Goal: Find specific page/section: Find specific page/section

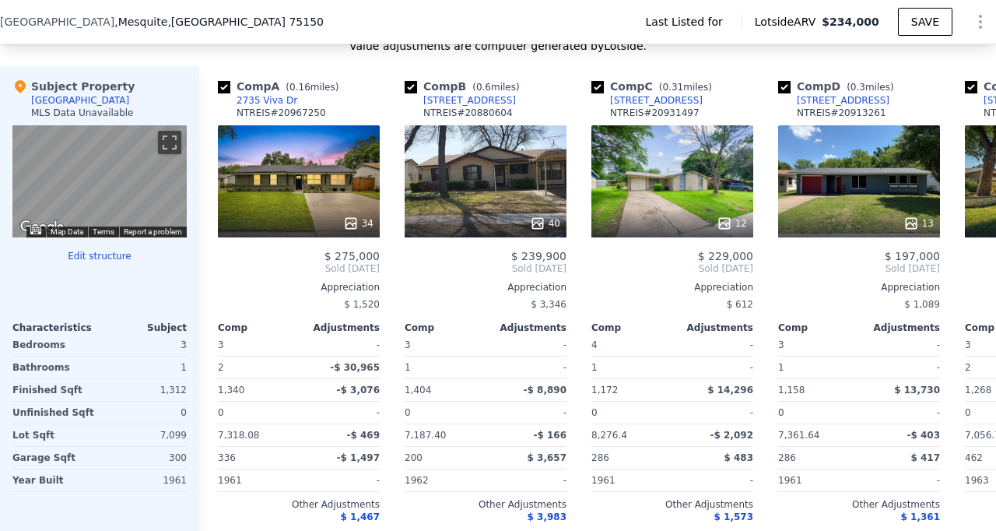
scroll to position [1344, 0]
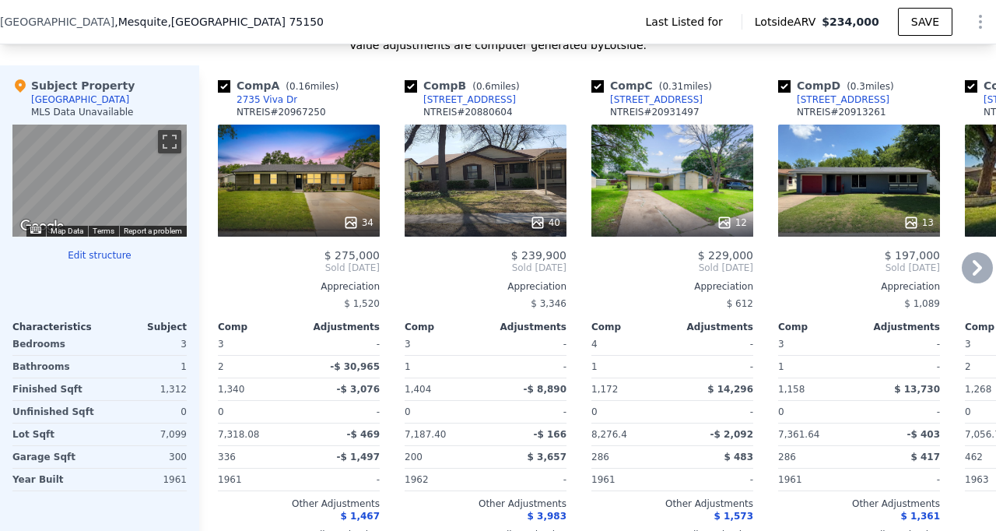
click at [413, 86] on input "checkbox" at bounding box center [411, 86] width 12 height 12
checkbox input "false"
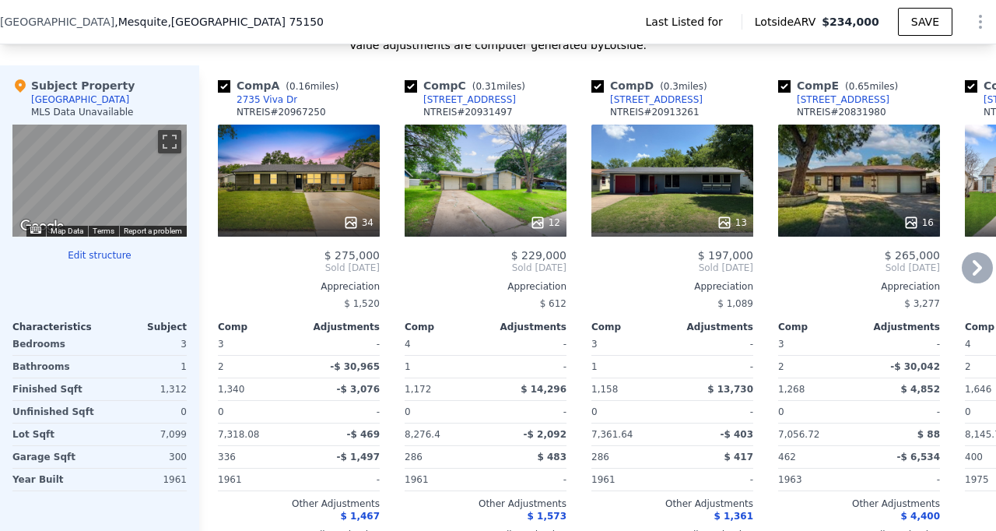
click at [411, 87] on input "checkbox" at bounding box center [411, 86] width 12 height 12
checkbox input "false"
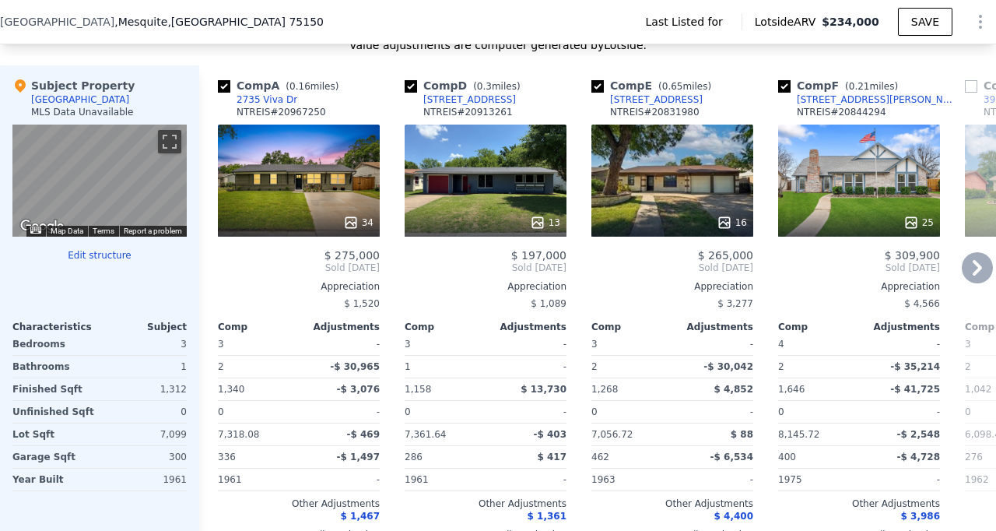
click at [787, 85] on input "checkbox" at bounding box center [784, 86] width 12 height 12
checkbox input "false"
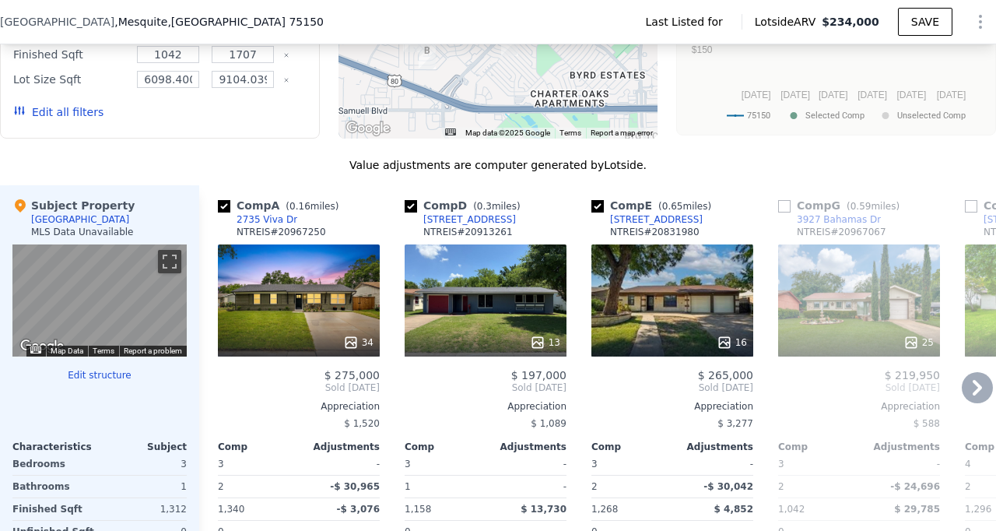
scroll to position [1216, 0]
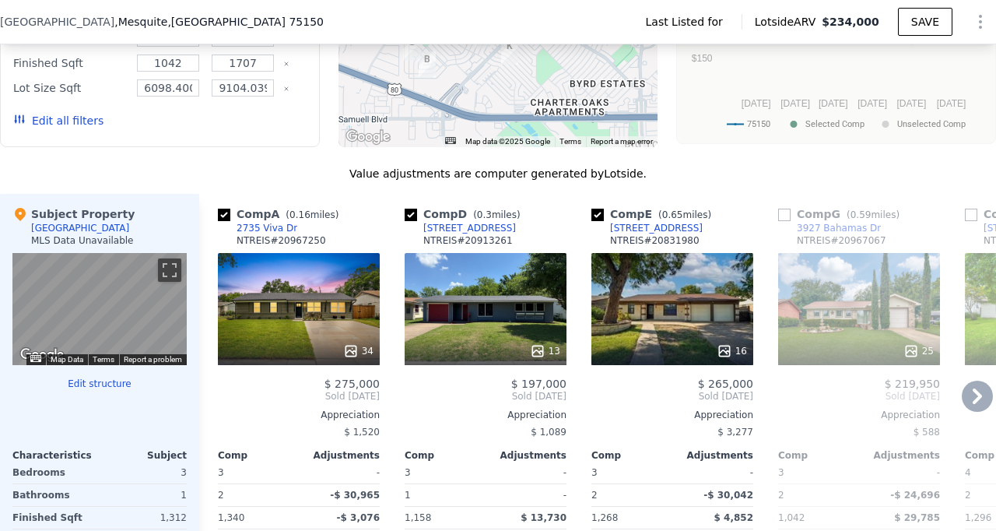
checkbox input "true"
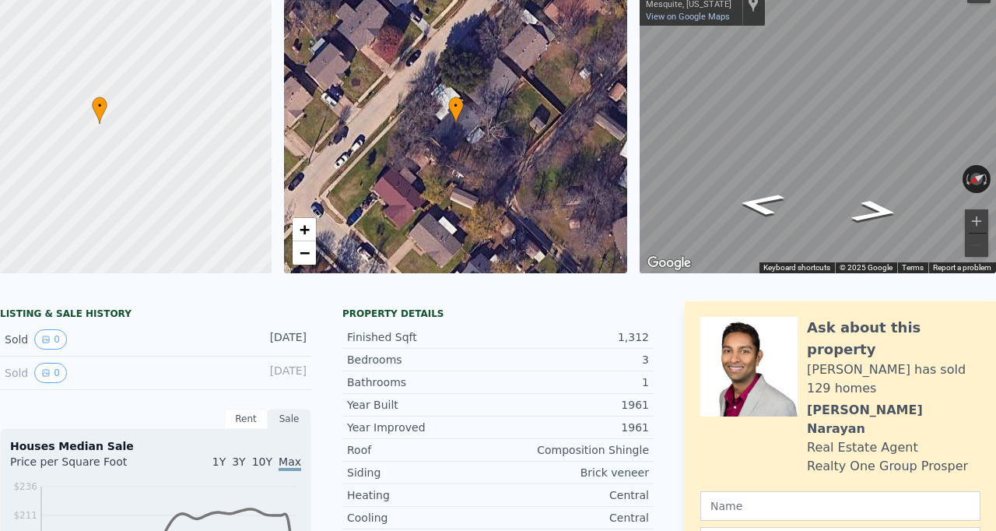
scroll to position [5, 0]
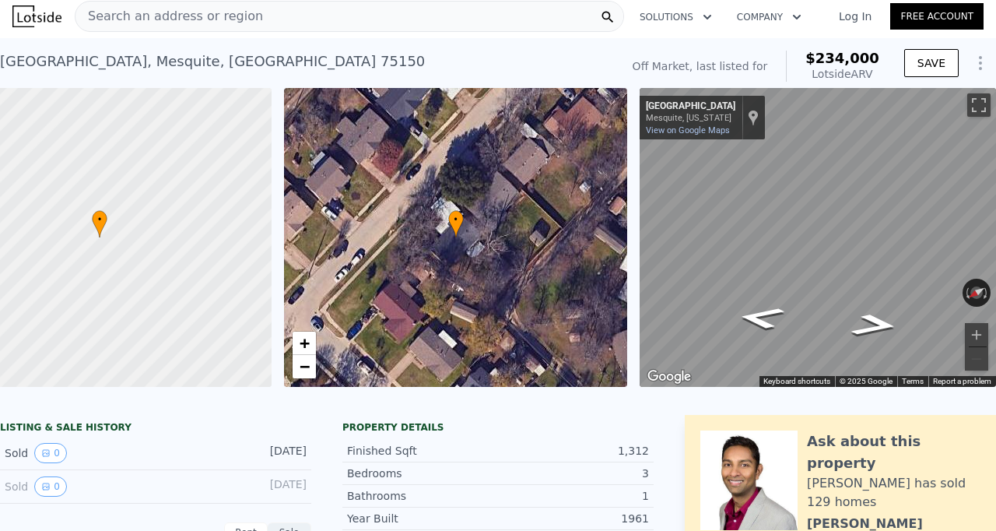
click at [311, 8] on div "Search an address or region" at bounding box center [350, 16] width 550 height 31
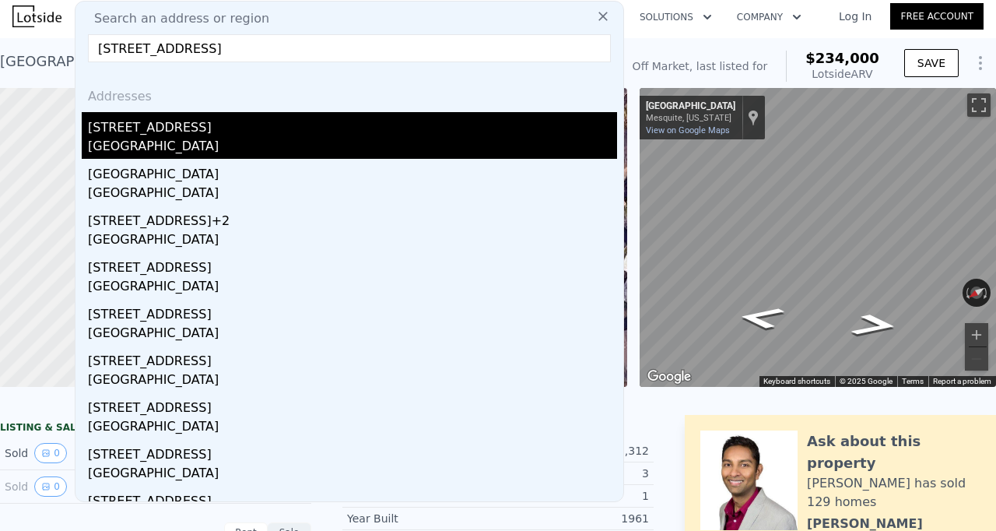
type input "[STREET_ADDRESS]"
click at [236, 140] on div "[GEOGRAPHIC_DATA]" at bounding box center [352, 148] width 529 height 22
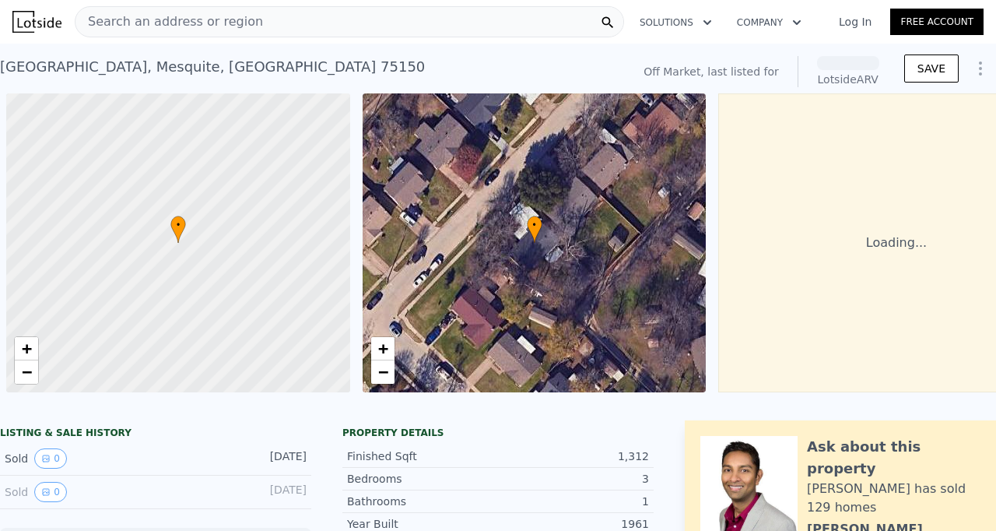
scroll to position [0, 79]
